Goal: Task Accomplishment & Management: Use online tool/utility

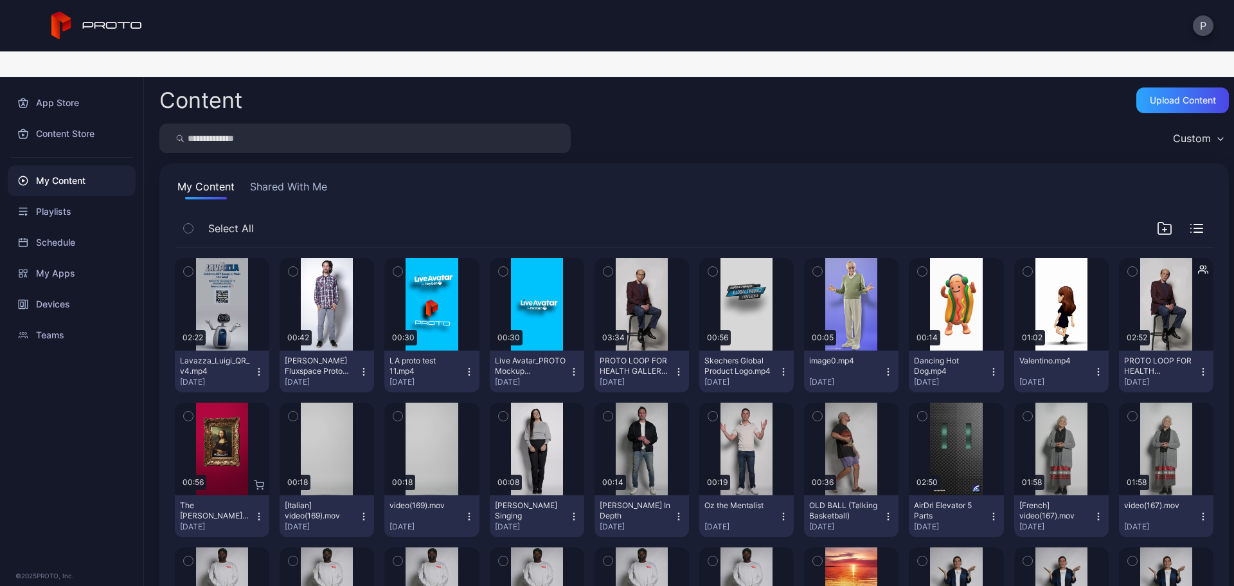
click at [313, 179] on button "Shared With Me" at bounding box center [288, 189] width 82 height 21
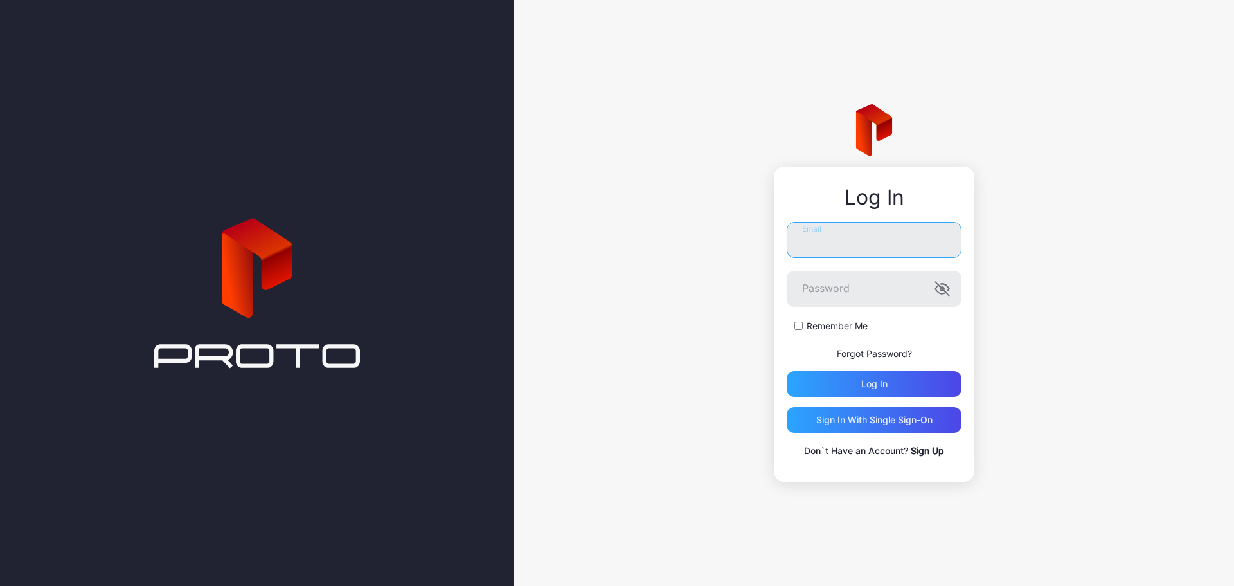
type input "**********"
click at [834, 364] on form "**********" at bounding box center [874, 309] width 175 height 175
click at [837, 374] on div "Log in" at bounding box center [874, 384] width 175 height 26
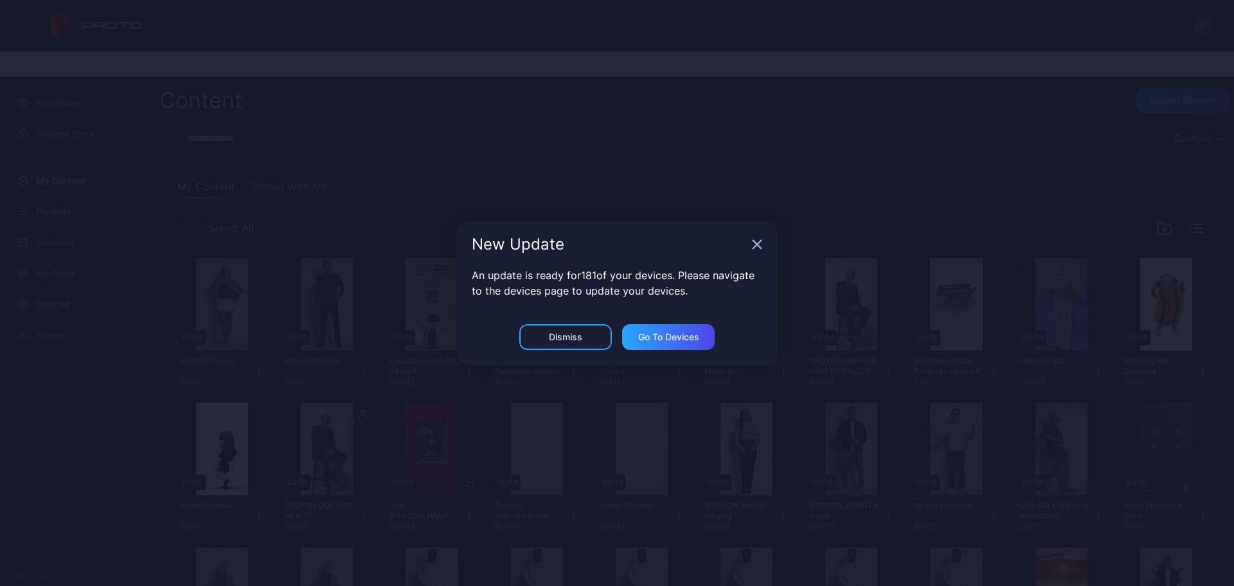
click at [586, 319] on div "An update is ready for 181 of your devices. Please navigate to the devices page…" at bounding box center [616, 295] width 321 height 57
click at [594, 332] on div "Dismiss" at bounding box center [565, 337] width 93 height 26
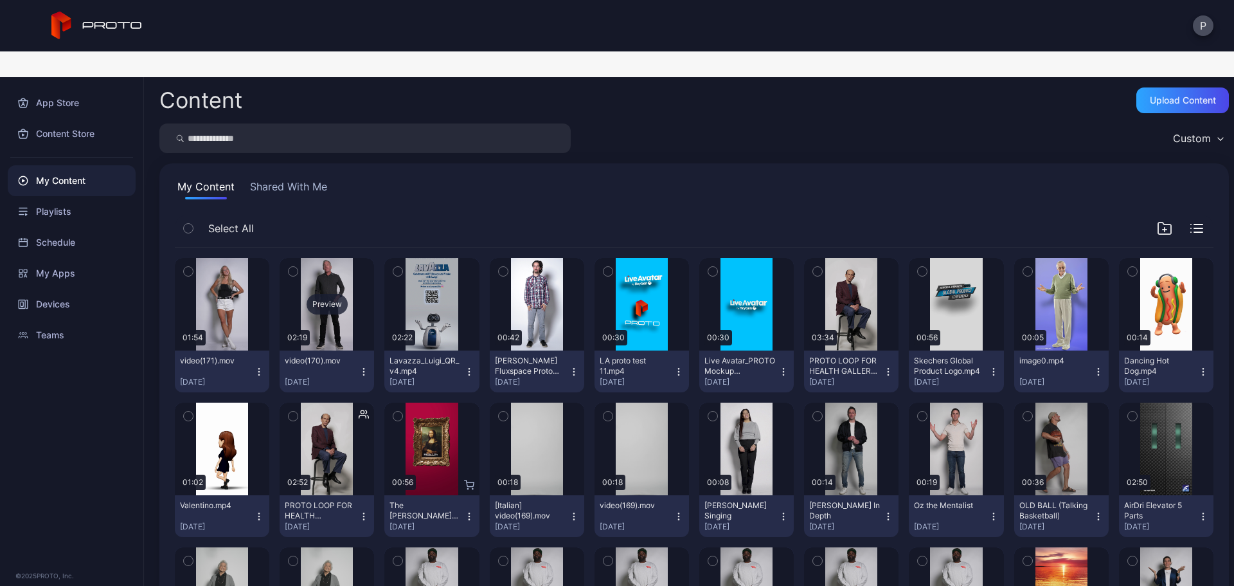
click at [348, 258] on div "Preview" at bounding box center [327, 304] width 94 height 93
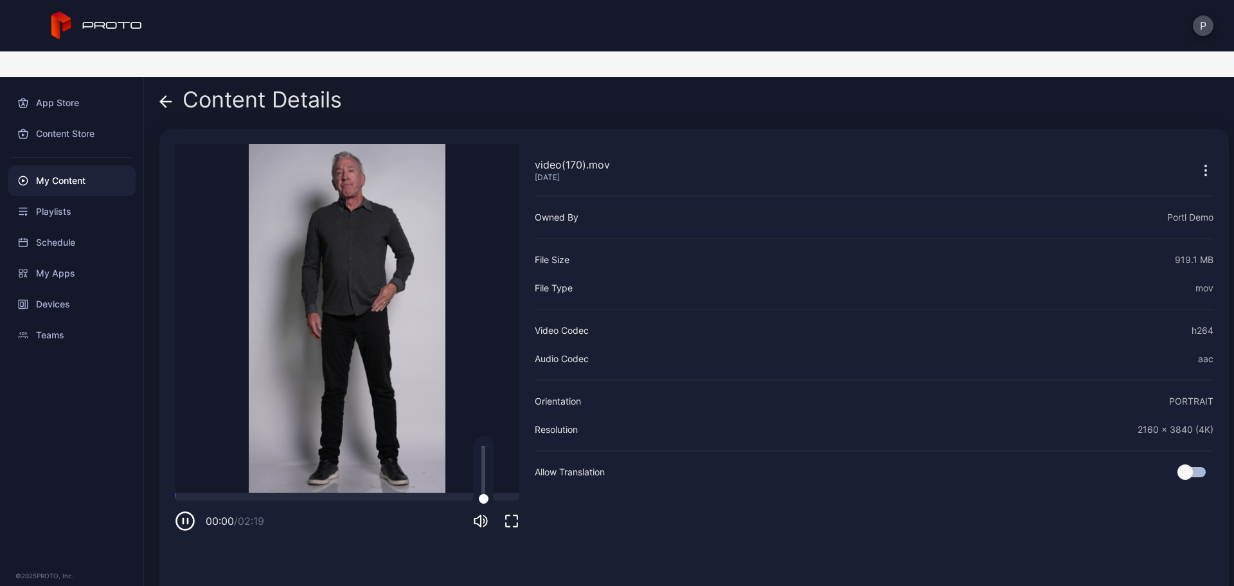
click at [475, 513] on icon "button" at bounding box center [480, 520] width 15 height 15
click at [160, 95] on icon at bounding box center [165, 101] width 13 height 13
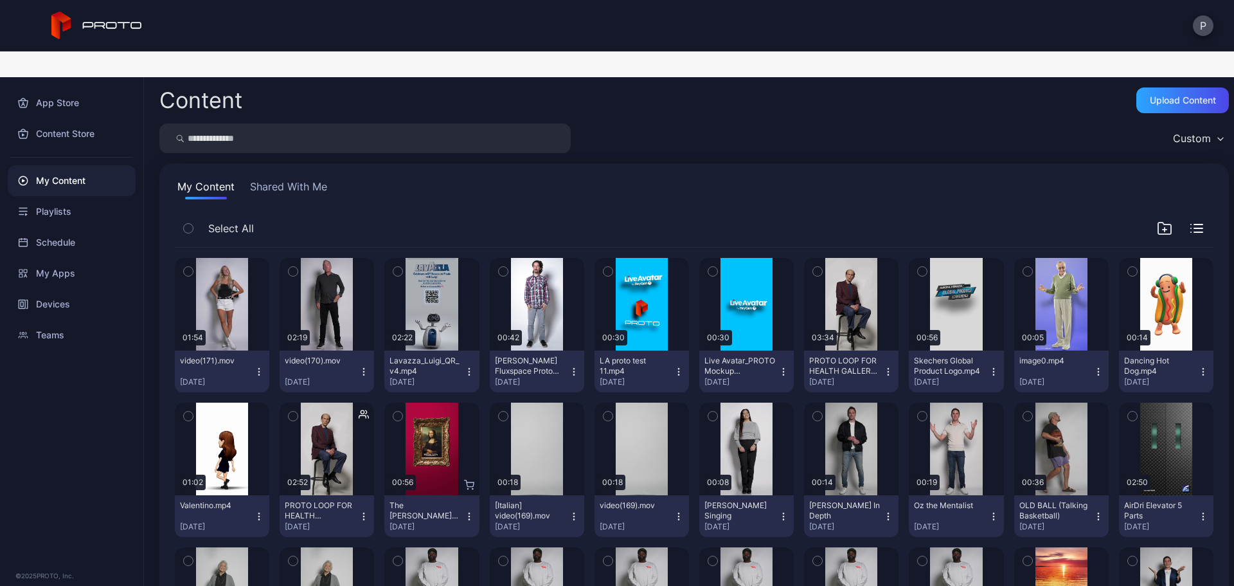
click at [290, 179] on button "Shared With Me" at bounding box center [288, 189] width 82 height 21
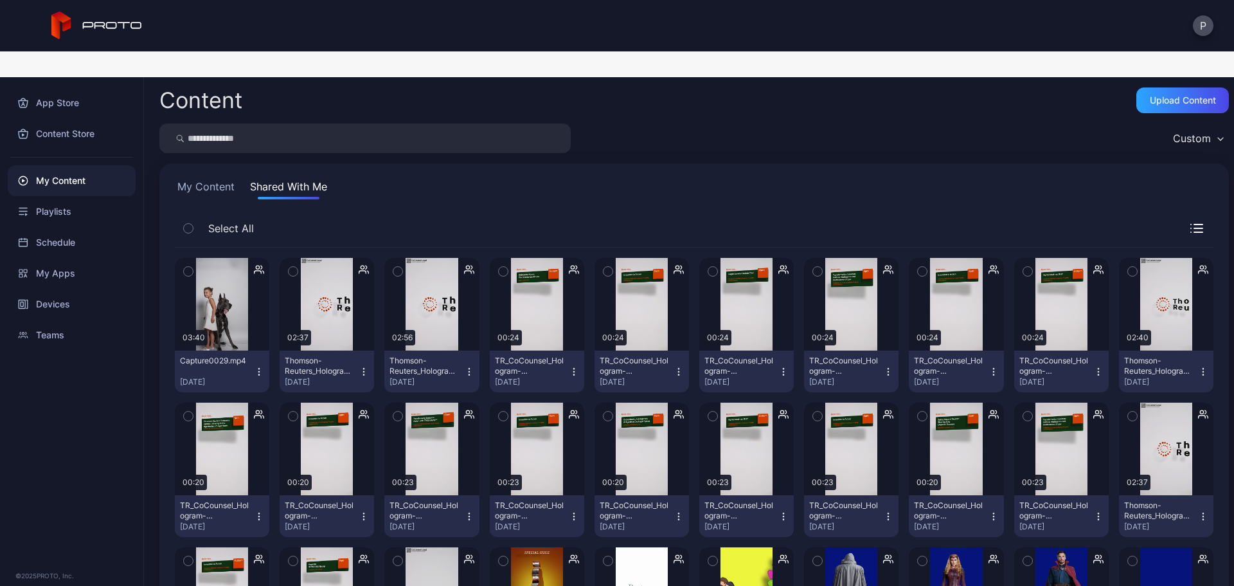
click at [220, 179] on button "My Content" at bounding box center [206, 189] width 62 height 21
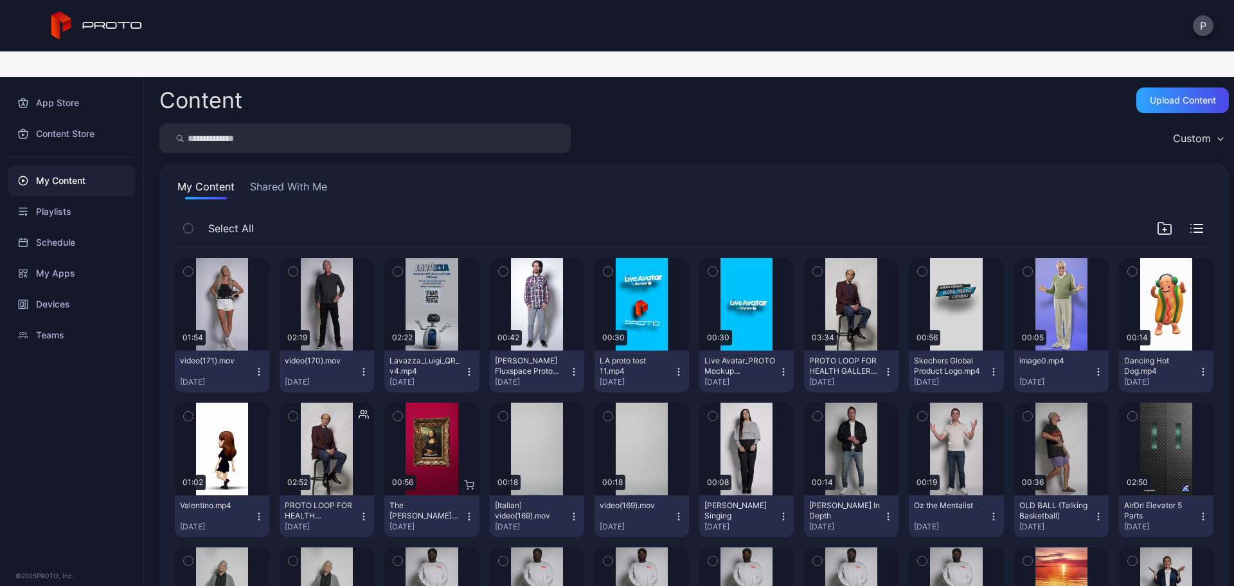
click at [100, 165] on div "My Content" at bounding box center [72, 180] width 128 height 31
click at [104, 289] on div "Devices" at bounding box center [72, 304] width 128 height 31
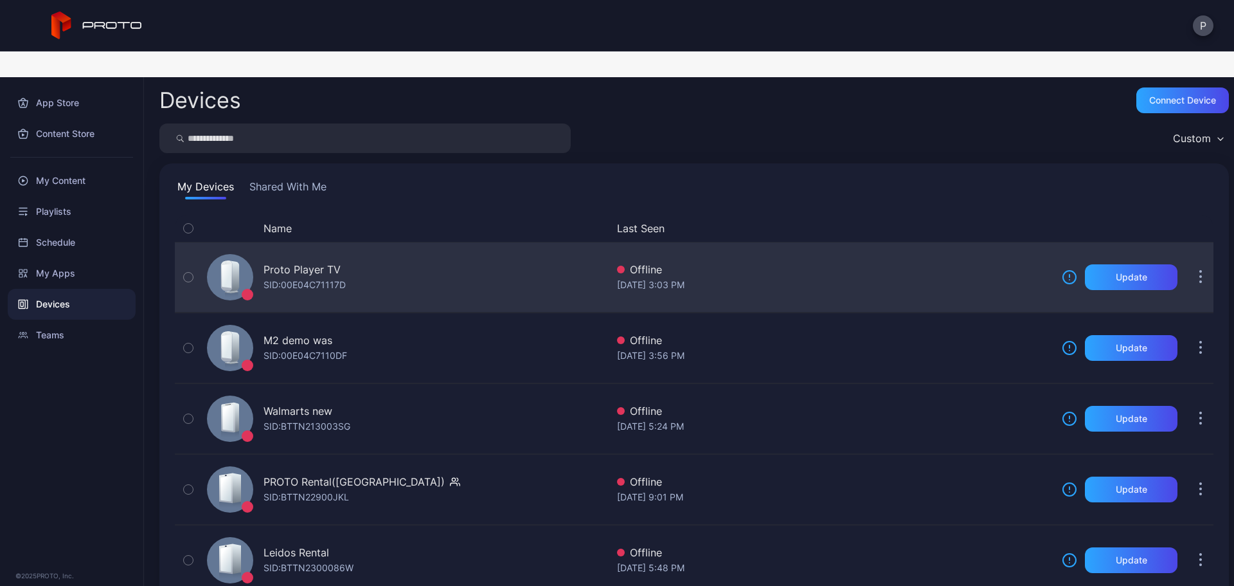
click at [1188, 264] on button "button" at bounding box center [1201, 277] width 26 height 26
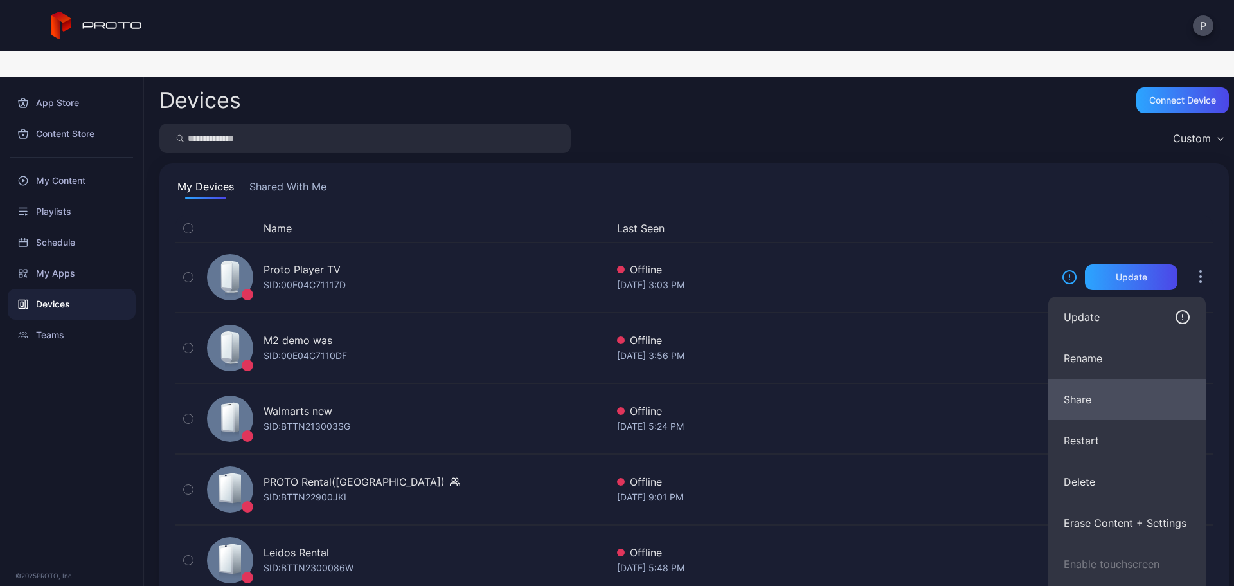
click at [1144, 379] on button "Share" at bounding box center [1126, 399] width 157 height 41
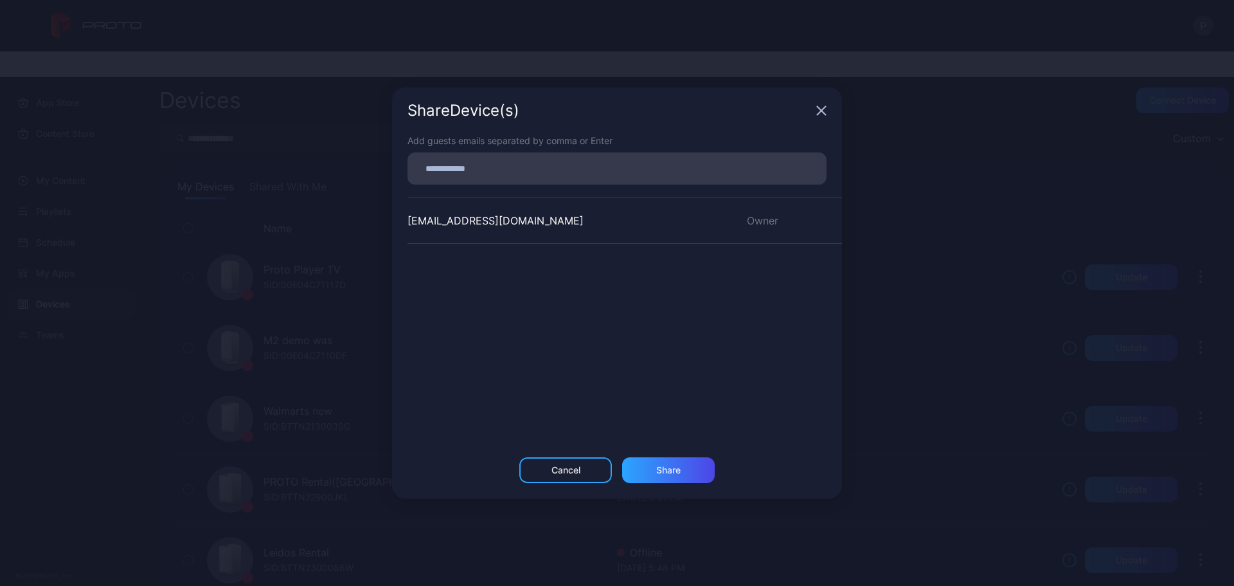
click at [823, 105] on div "Share Device (s)" at bounding box center [617, 110] width 450 height 46
click at [565, 462] on div "Cancel" at bounding box center [565, 470] width 93 height 26
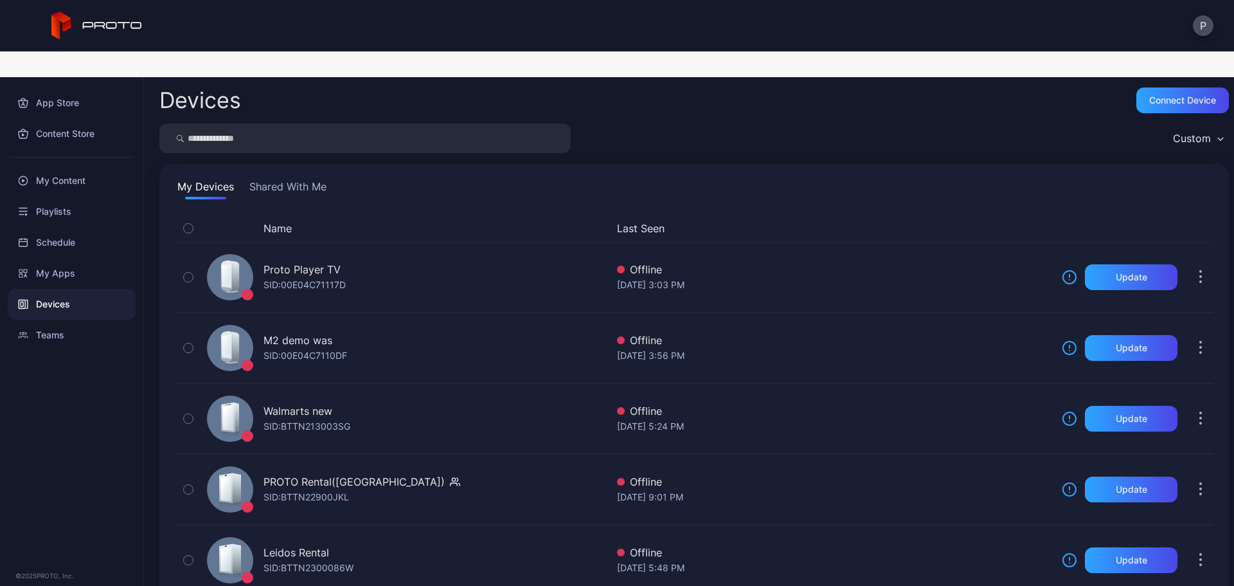
click at [309, 123] on input "search" at bounding box center [364, 138] width 411 height 30
type input "***"
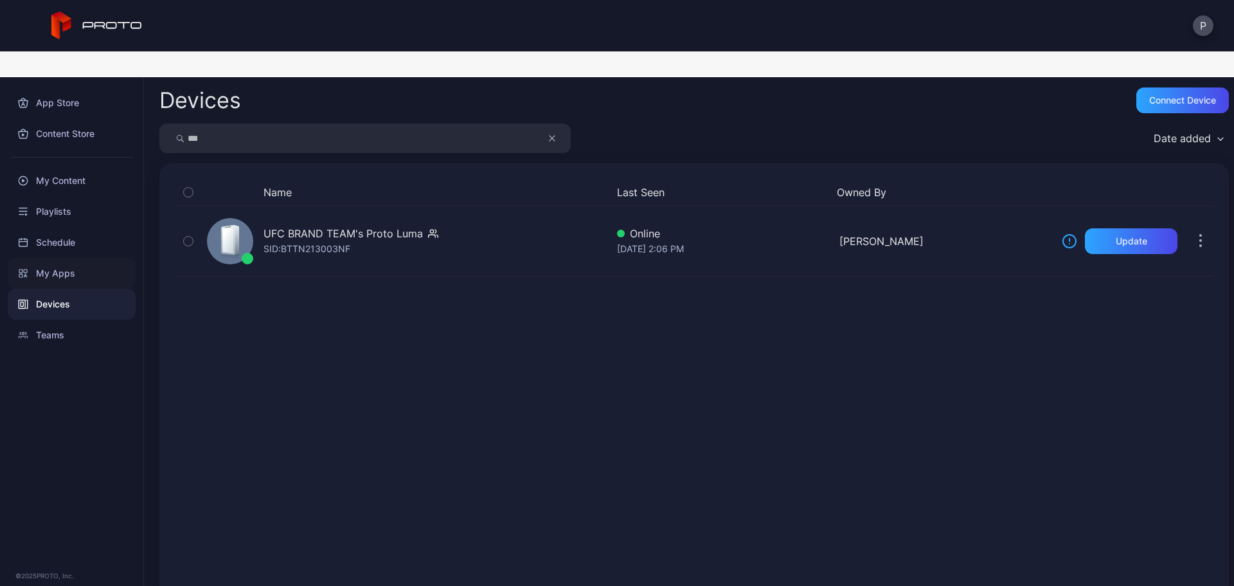
click at [101, 258] on div "My Apps" at bounding box center [72, 273] width 128 height 31
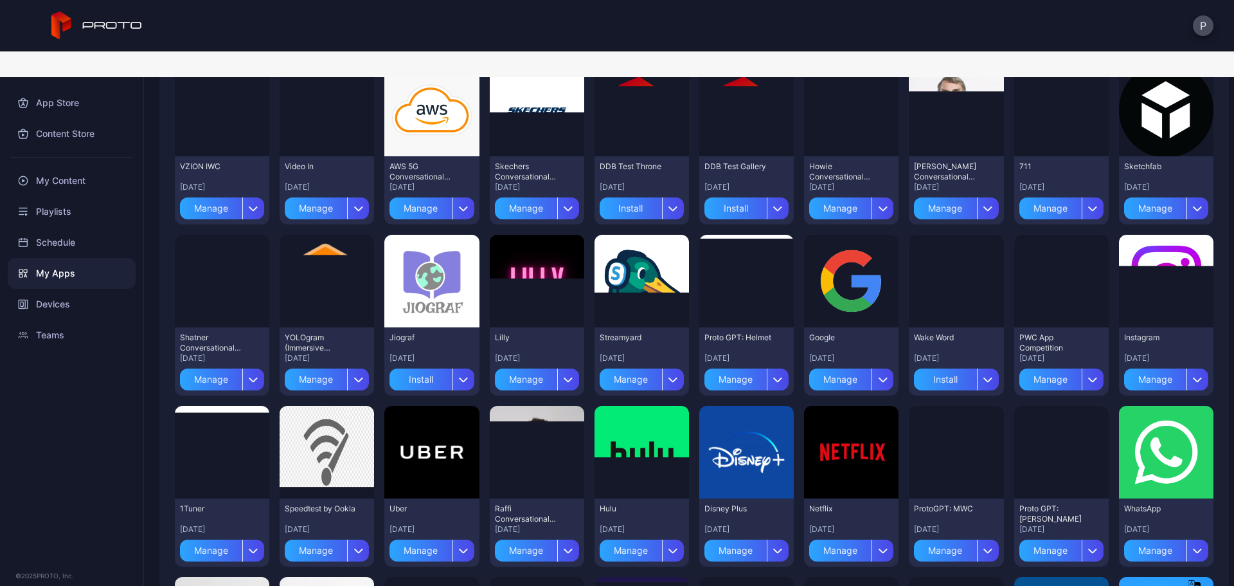
scroll to position [2364, 0]
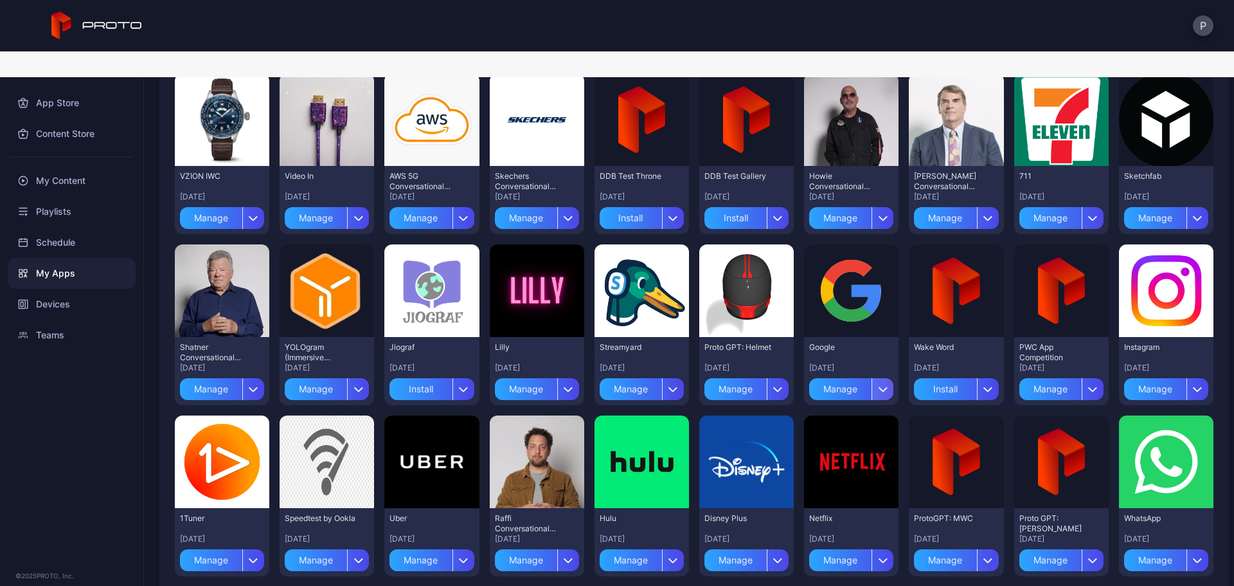
click at [879, 387] on icon "button" at bounding box center [883, 389] width 8 height 4
click at [847, 407] on button "Install" at bounding box center [841, 426] width 109 height 41
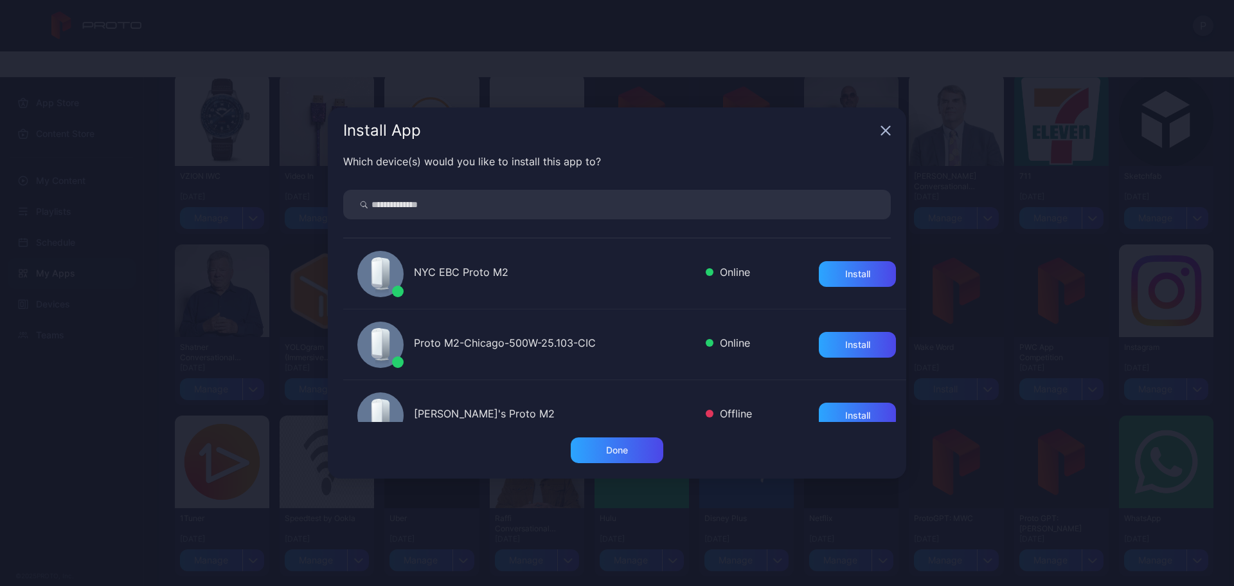
click at [631, 215] on input "search" at bounding box center [617, 205] width 548 height 30
type input "***"
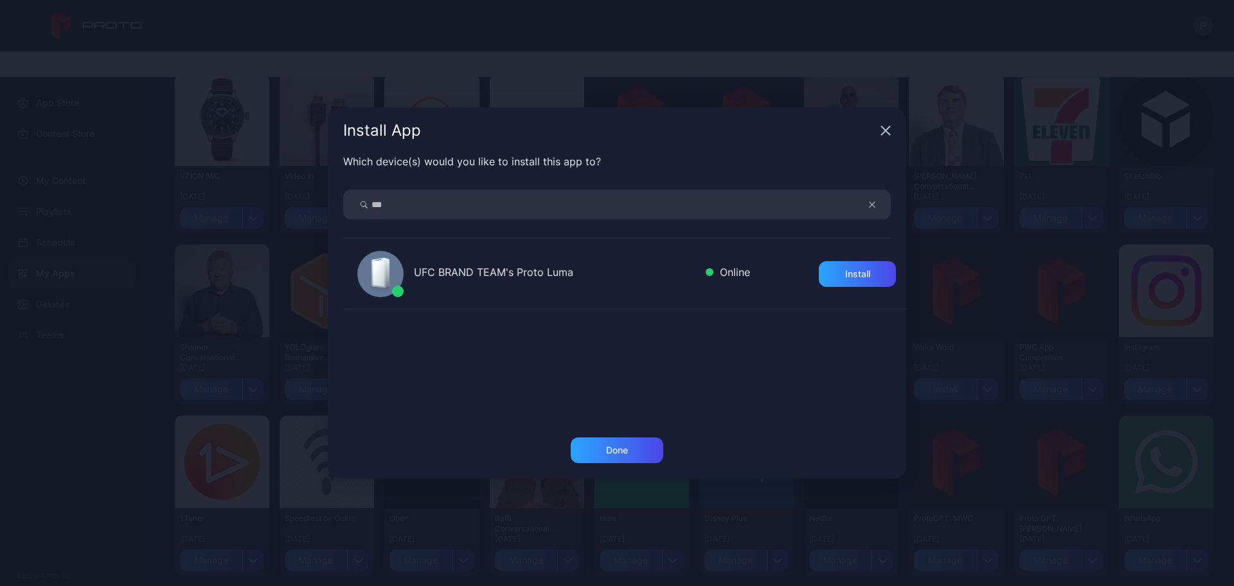
click at [816, 258] on div "UFC BRAND TEAM's Proto Luma Online Install" at bounding box center [624, 273] width 563 height 71
click at [819, 274] on div "Install" at bounding box center [857, 274] width 77 height 26
click at [639, 449] on div "Done" at bounding box center [617, 450] width 93 height 26
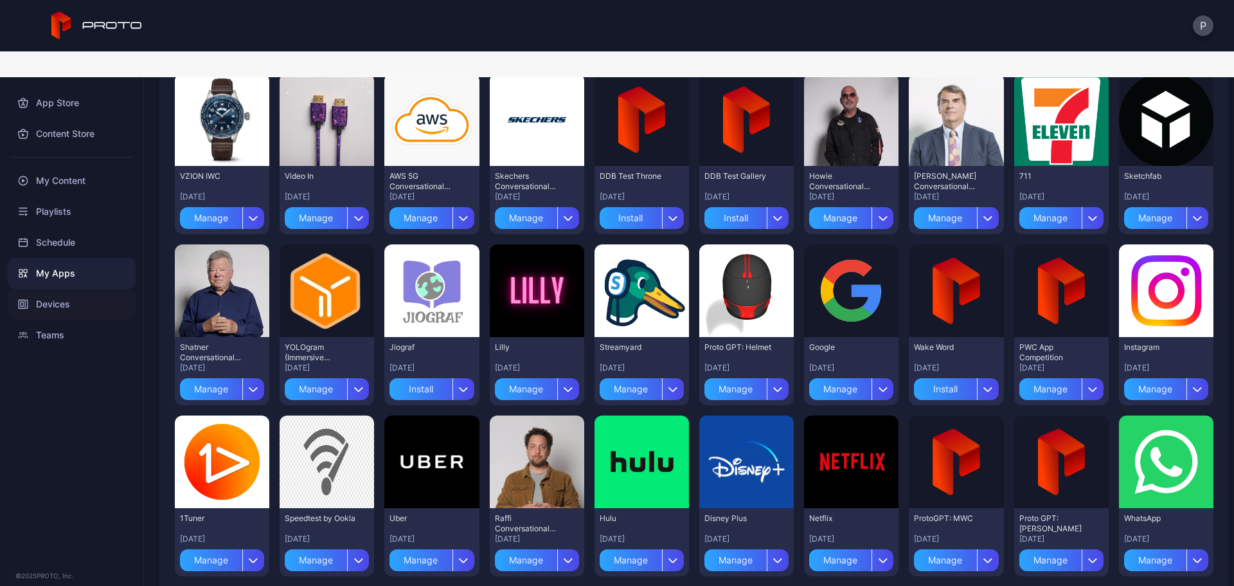
click at [96, 289] on div "Devices" at bounding box center [72, 304] width 128 height 31
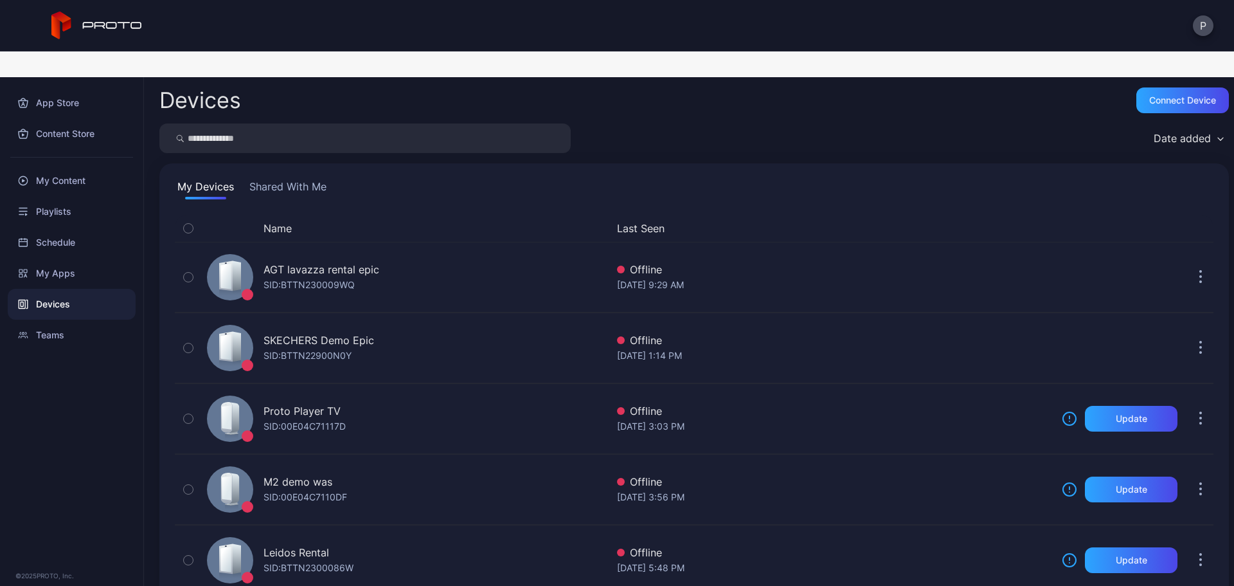
click at [334, 123] on input "search" at bounding box center [364, 138] width 411 height 30
type input "***"
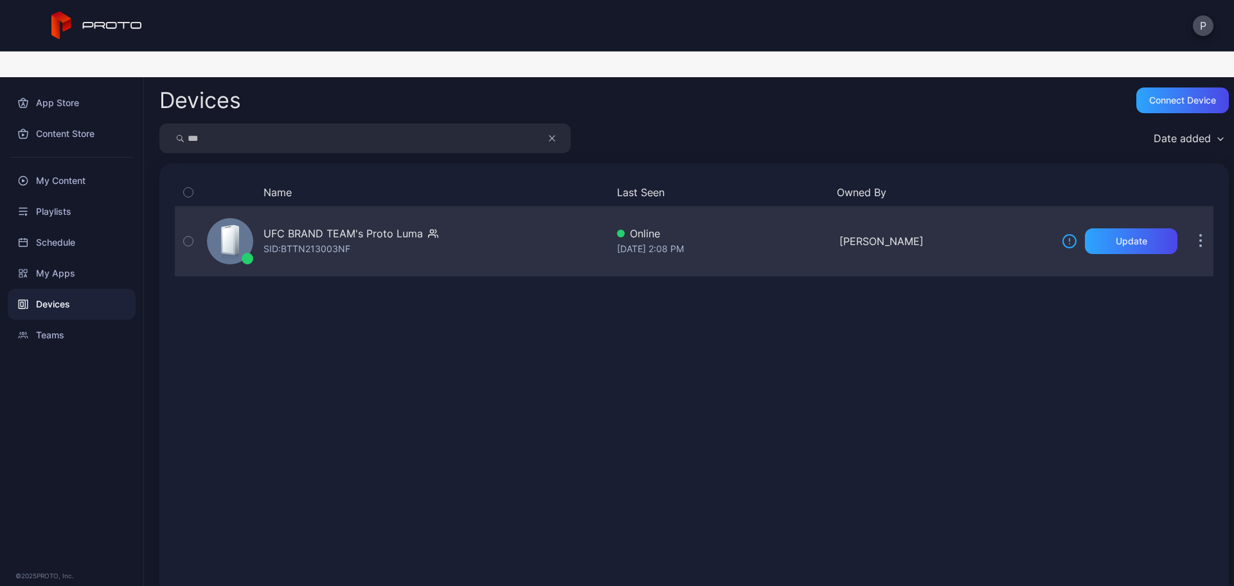
click at [543, 209] on div "UFC BRAND TEAM's Proto [PERSON_NAME]: BTTN213003NF" at bounding box center [404, 241] width 405 height 64
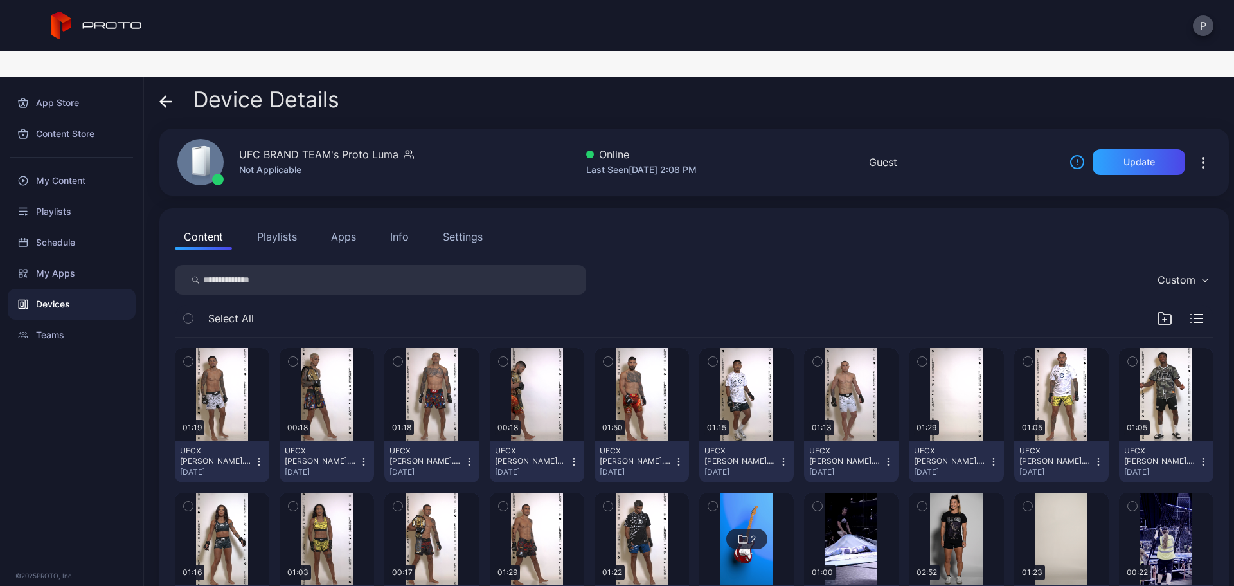
click at [348, 224] on button "Apps" at bounding box center [343, 237] width 43 height 26
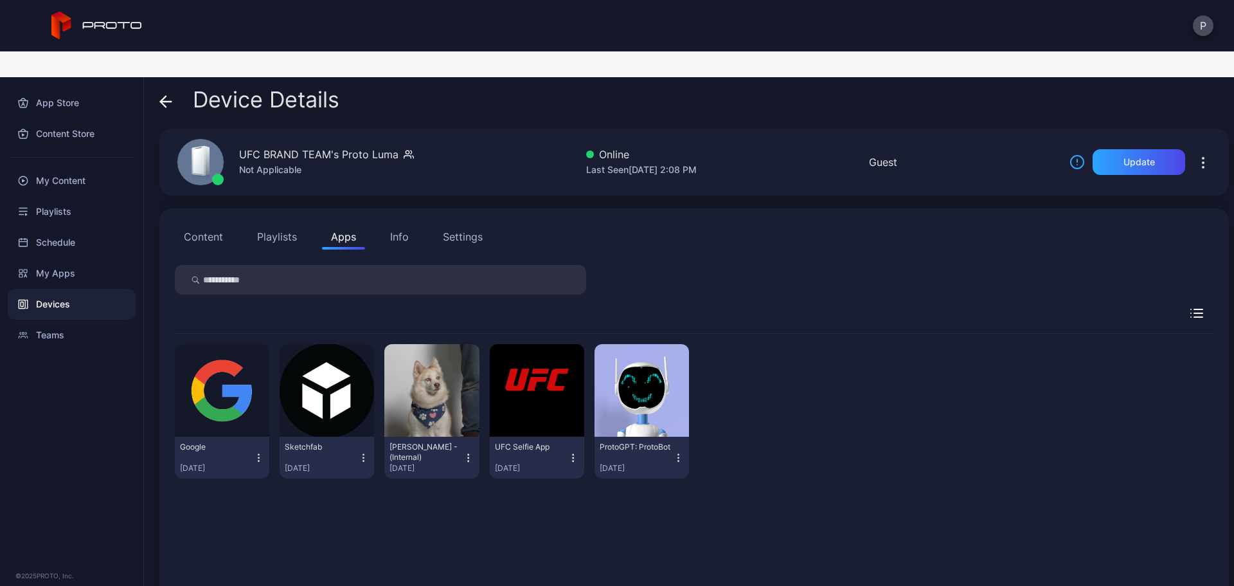
click at [215, 224] on button "Content" at bounding box center [203, 237] width 57 height 26
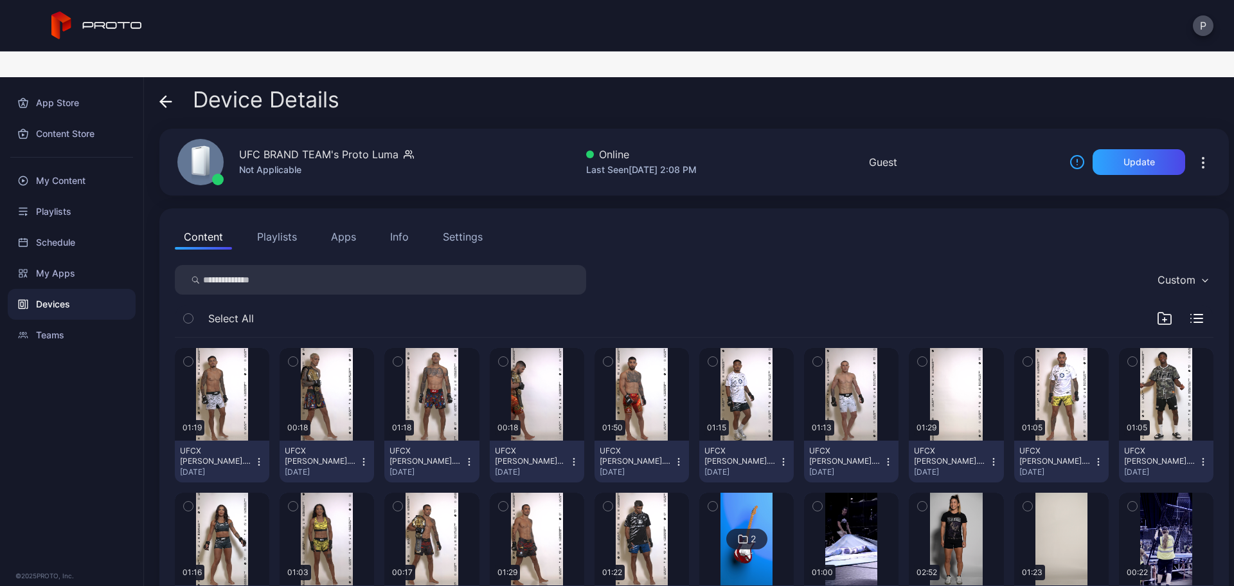
click at [346, 224] on button "Apps" at bounding box center [343, 237] width 43 height 26
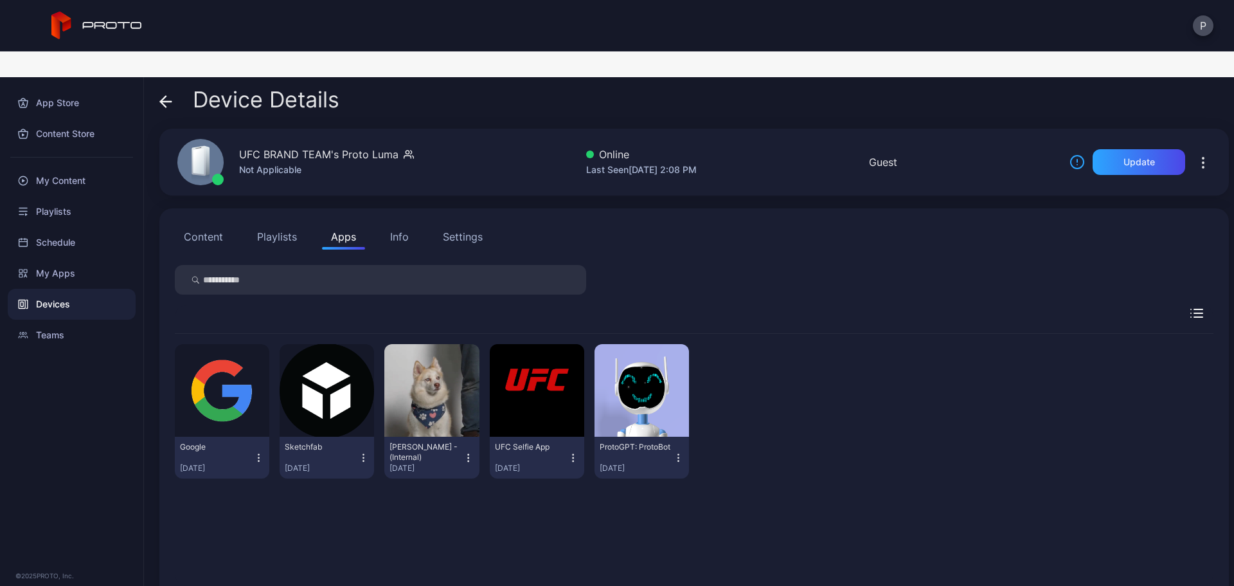
click at [207, 224] on button "Content" at bounding box center [203, 237] width 57 height 26
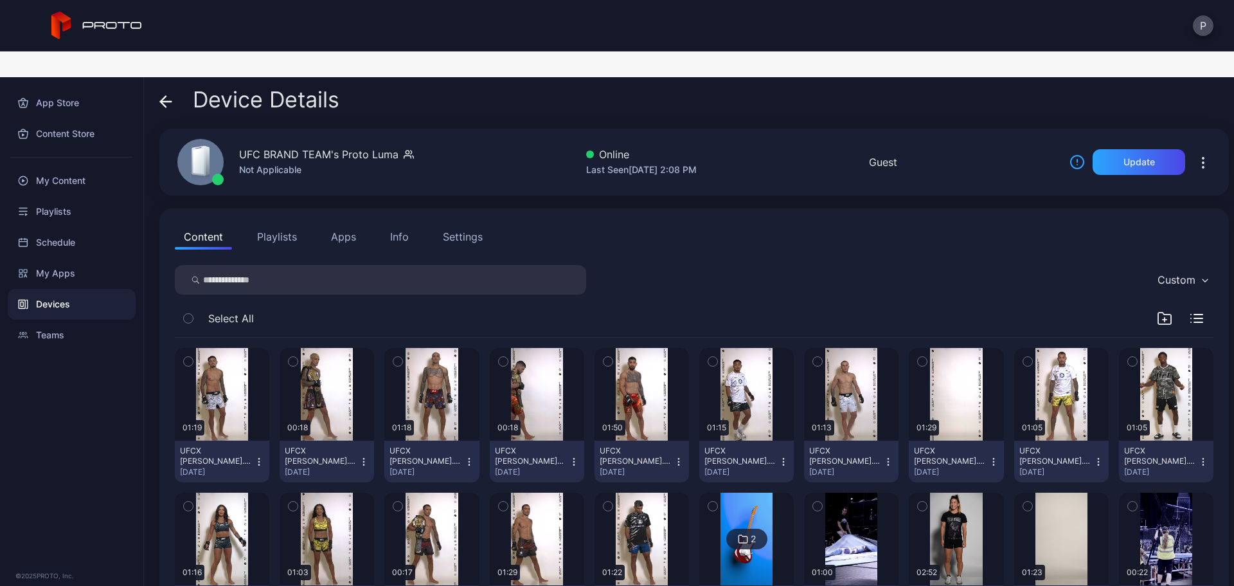
click at [343, 224] on button "Apps" at bounding box center [343, 237] width 43 height 26
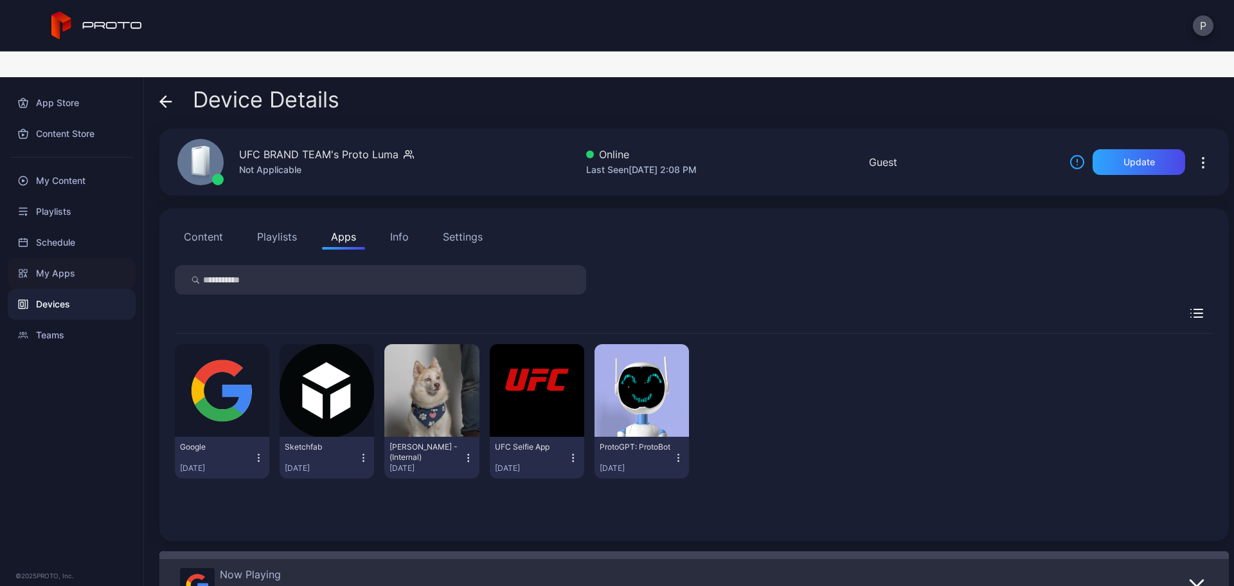
click at [98, 258] on div "My Apps" at bounding box center [72, 273] width 128 height 31
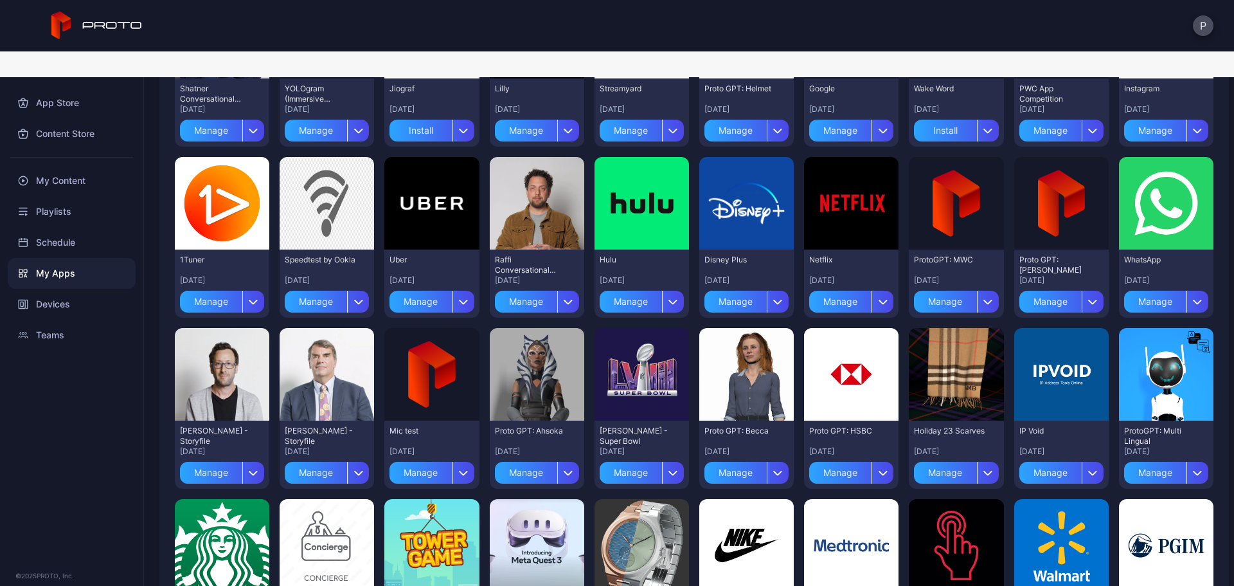
scroll to position [2627, 0]
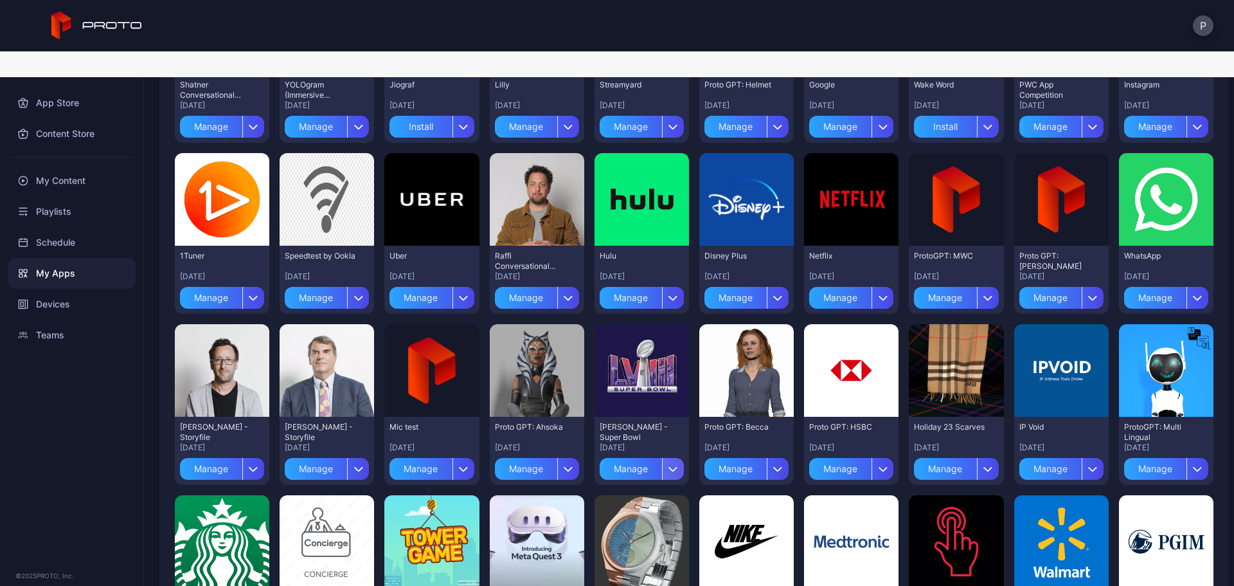
click at [671, 458] on div "button" at bounding box center [673, 469] width 22 height 22
click at [653, 486] on button "Install" at bounding box center [634, 506] width 109 height 41
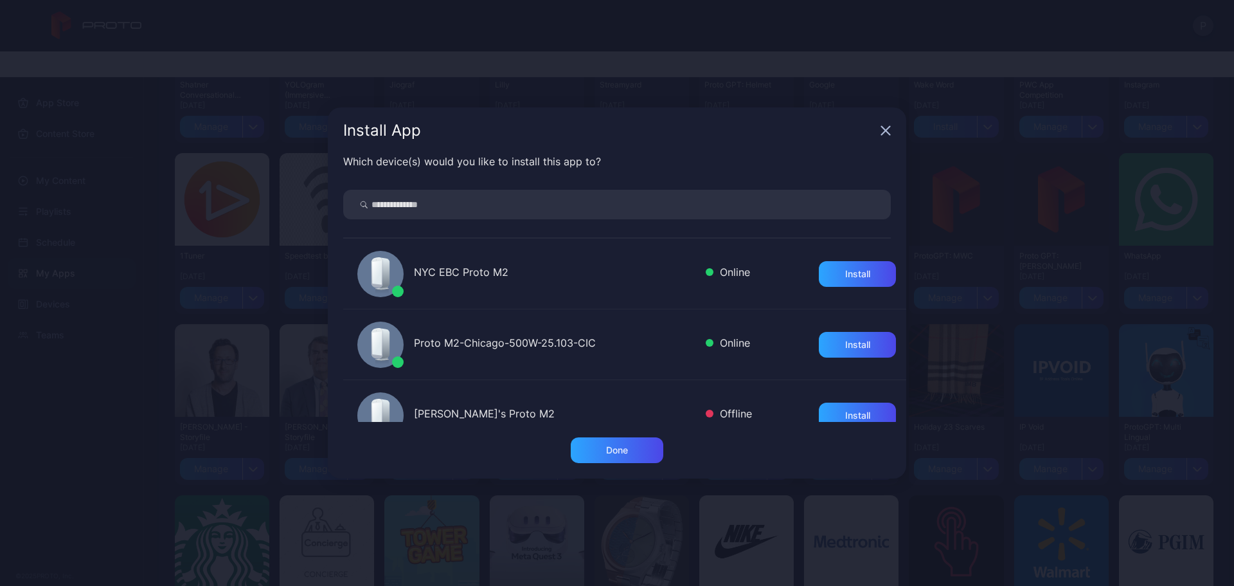
click at [606, 215] on input "search" at bounding box center [617, 205] width 548 height 30
type input "***"
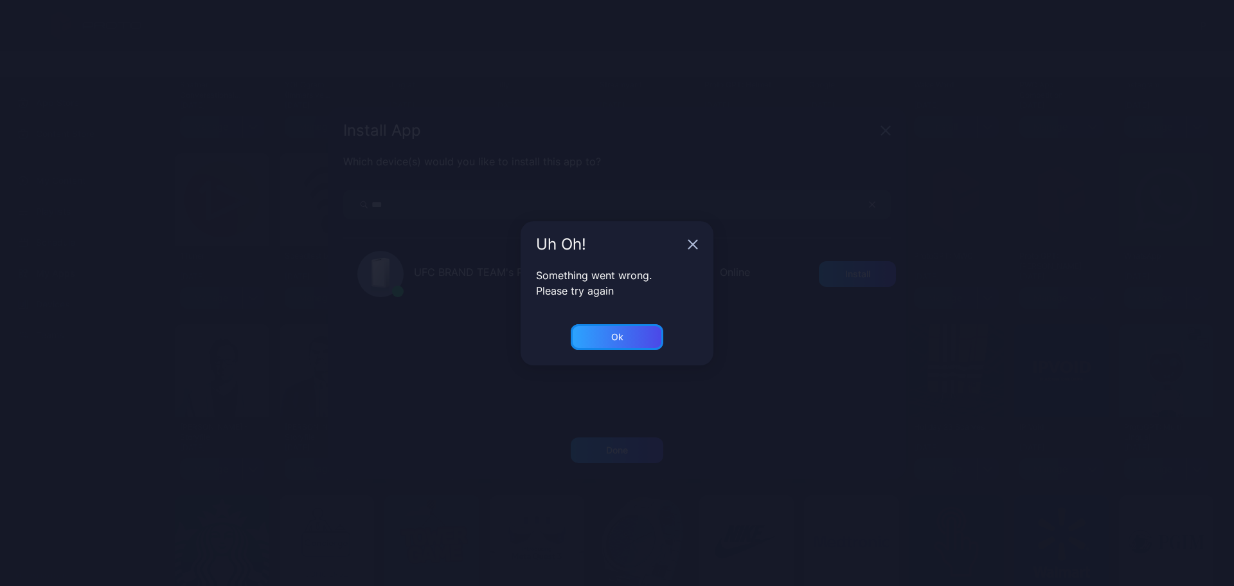
click at [628, 325] on div "Ok" at bounding box center [617, 337] width 93 height 26
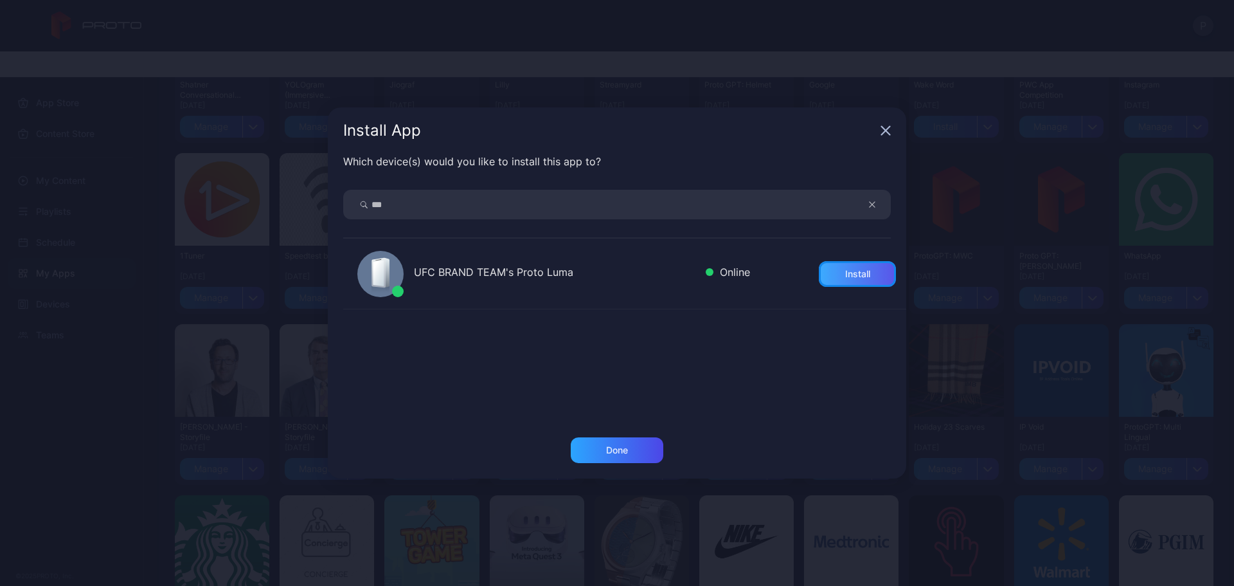
click at [824, 274] on div "Install" at bounding box center [857, 274] width 77 height 26
click at [626, 442] on div "Done" at bounding box center [617, 450] width 93 height 26
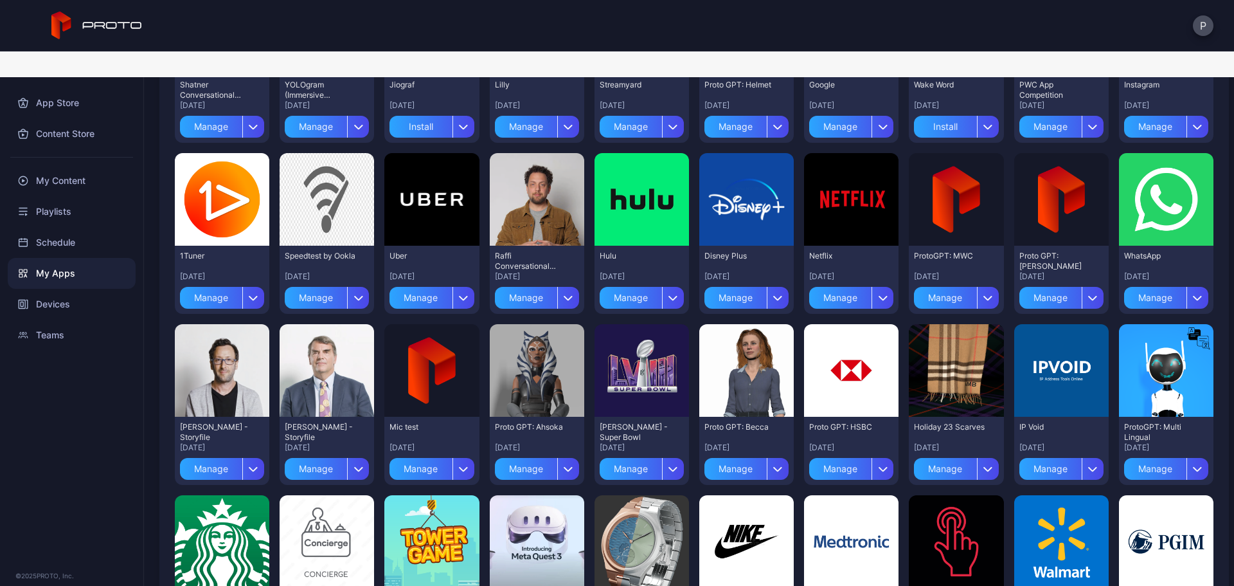
click at [112, 258] on div "My Apps" at bounding box center [72, 273] width 128 height 31
click at [93, 289] on div "Devices" at bounding box center [72, 304] width 128 height 31
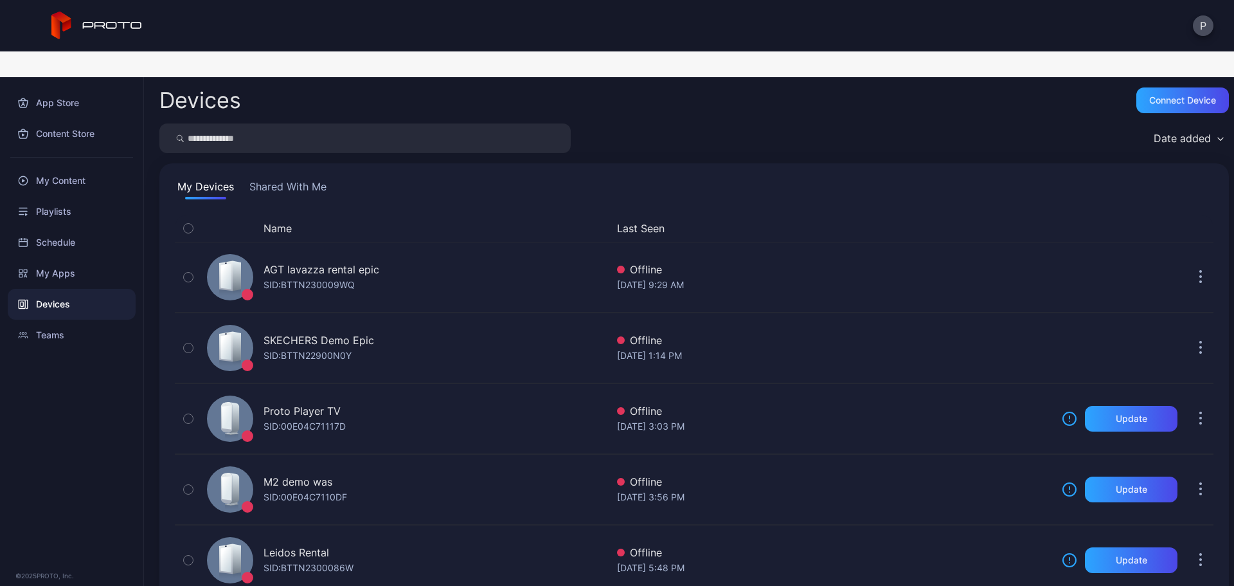
click at [284, 179] on button "Shared With Me" at bounding box center [288, 189] width 82 height 21
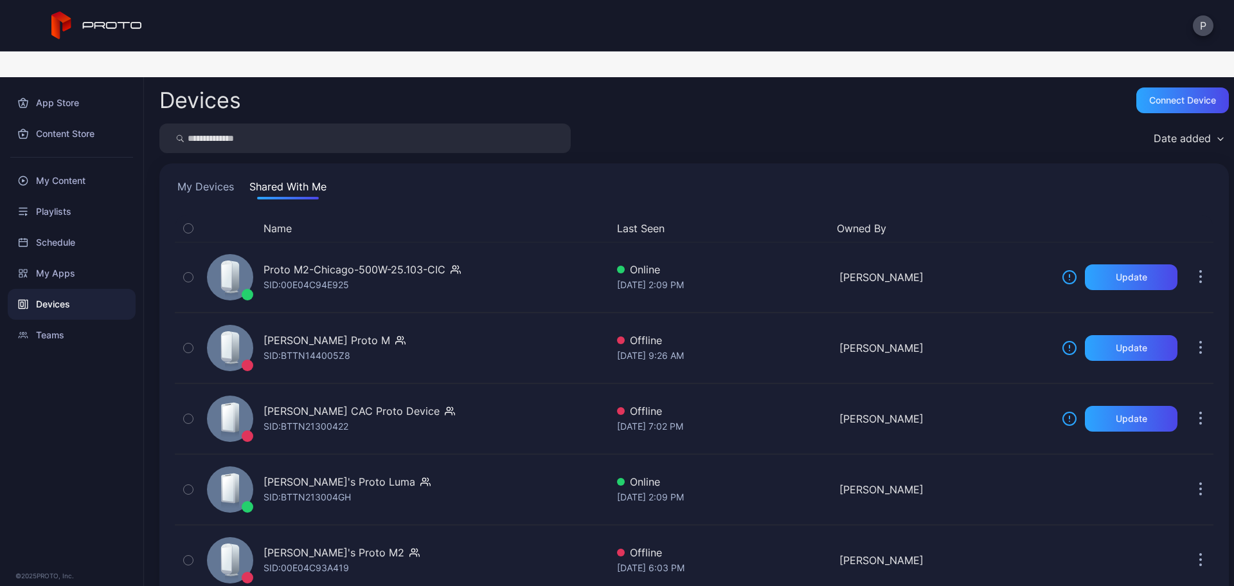
click at [375, 96] on div "Devices Connect device Date added My Devices Shared With Me Name Last Seen Owne…" at bounding box center [689, 344] width 1090 height 534
click at [381, 123] on input "search" at bounding box center [364, 138] width 411 height 30
type input "***"
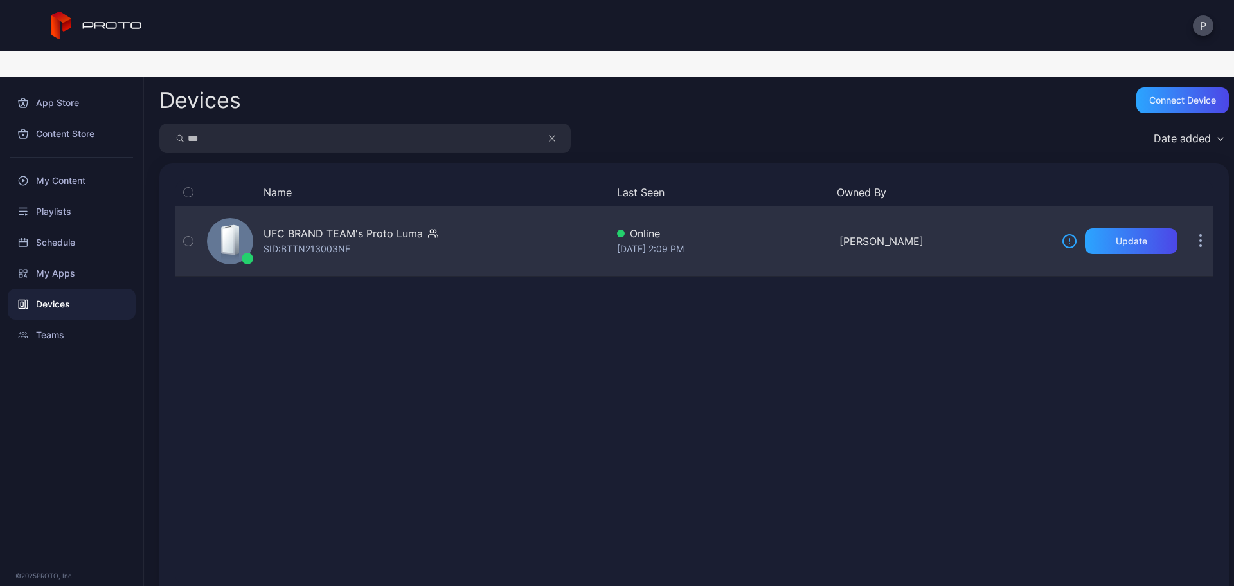
click at [521, 211] on div "UFC BRAND TEAM's Proto [PERSON_NAME]: BTTN213003NF" at bounding box center [404, 241] width 405 height 64
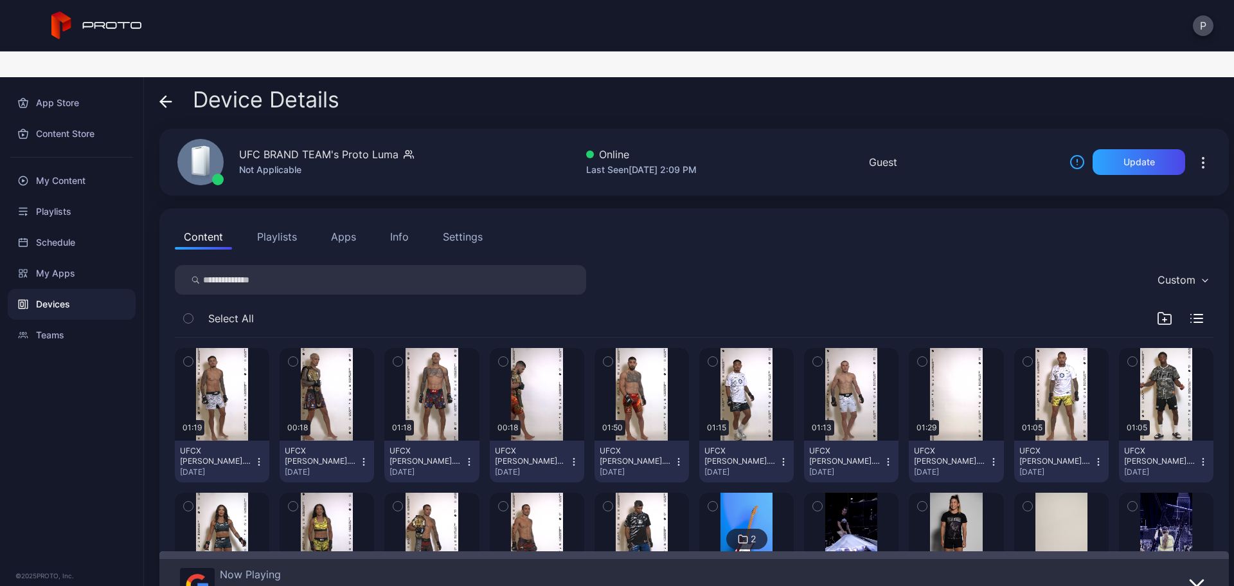
click at [347, 224] on button "Apps" at bounding box center [343, 237] width 43 height 26
